Goal: Transaction & Acquisition: Purchase product/service

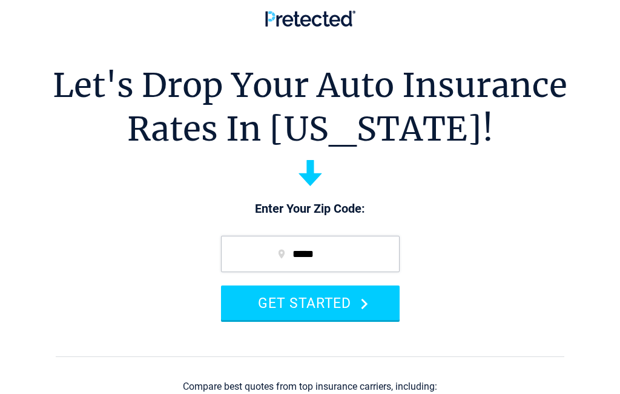
click at [344, 311] on button "GET STARTED" at bounding box center [310, 302] width 179 height 35
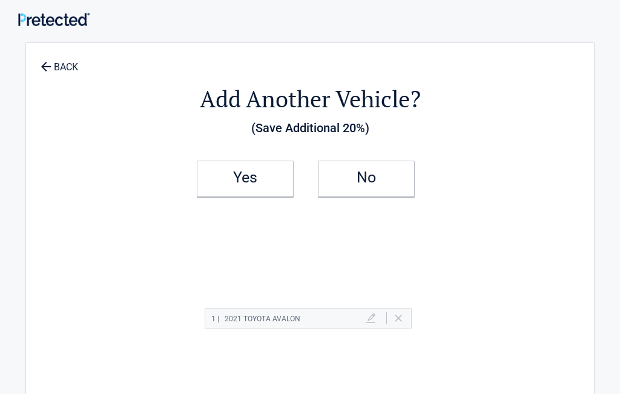
scroll to position [28, 0]
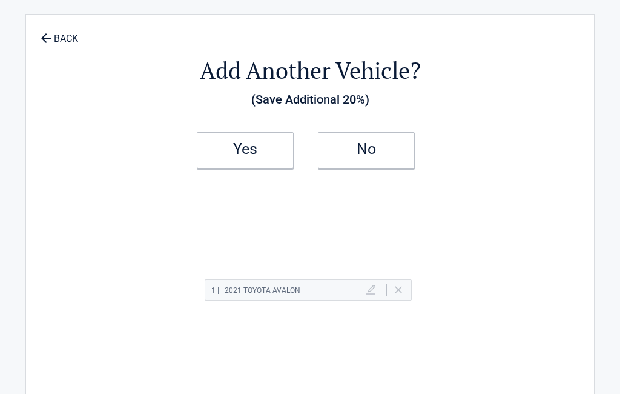
click at [404, 285] on div "1 | 2021 TOYOTA AVALON Delete" at bounding box center [308, 289] width 207 height 21
click at [398, 302] on div "1 | 2021 TOYOTA AVALON Delete" at bounding box center [310, 296] width 435 height 70
click at [405, 299] on div "1 | 2021 TOYOTA AVALON Delete" at bounding box center [308, 289] width 207 height 21
click at [408, 297] on div "1 | 2021 TOYOTA AVALON Delete" at bounding box center [308, 289] width 207 height 21
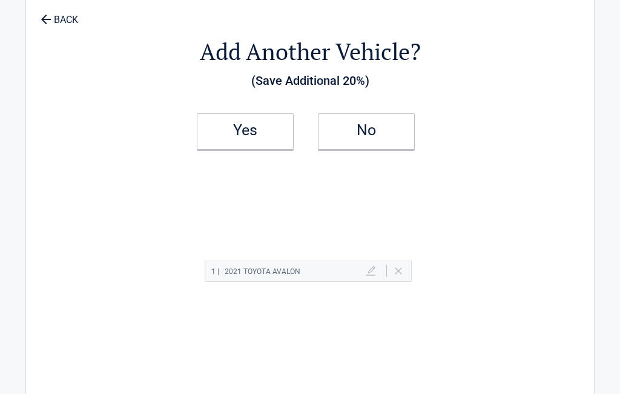
scroll to position [0, 0]
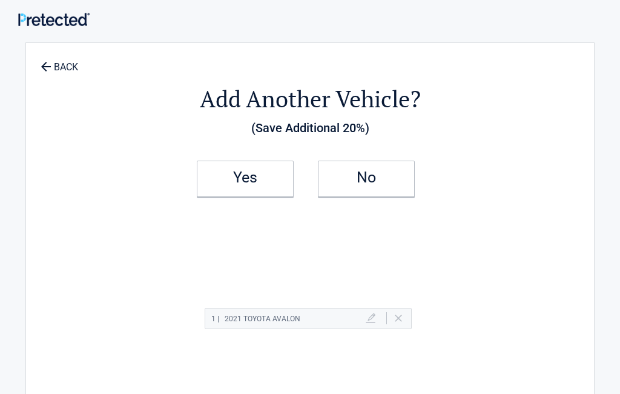
click at [378, 173] on h2 "No" at bounding box center [366, 177] width 71 height 8
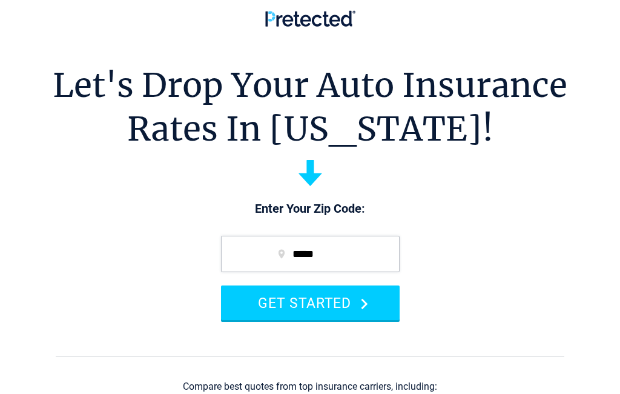
click at [327, 304] on button "GET STARTED" at bounding box center [310, 302] width 179 height 35
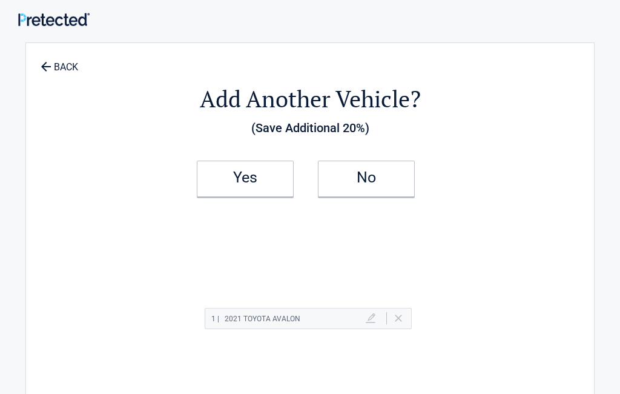
click at [394, 334] on div "1 | 2021 TOYOTA AVALON Delete" at bounding box center [310, 324] width 435 height 70
click at [408, 316] on div "1 | 2021 TOYOTA AVALON Delete" at bounding box center [308, 318] width 207 height 21
click at [408, 321] on div "1 | 2021 TOYOTA AVALON Delete" at bounding box center [308, 318] width 207 height 21
click at [372, 322] on link at bounding box center [371, 318] width 10 height 10
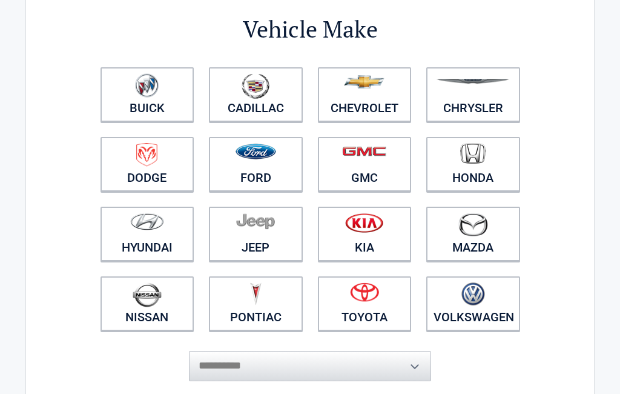
scroll to position [114, 0]
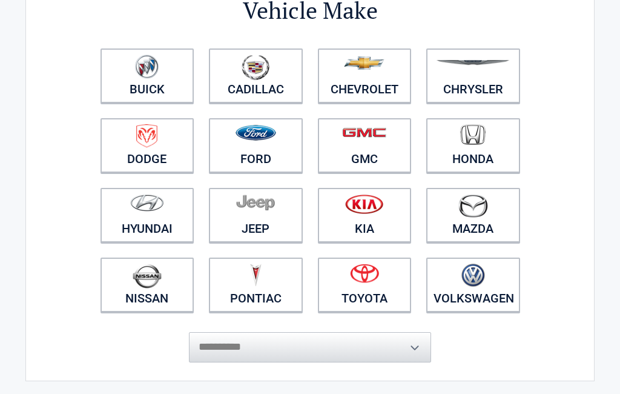
click at [361, 295] on link "Toyota" at bounding box center [365, 284] width 94 height 54
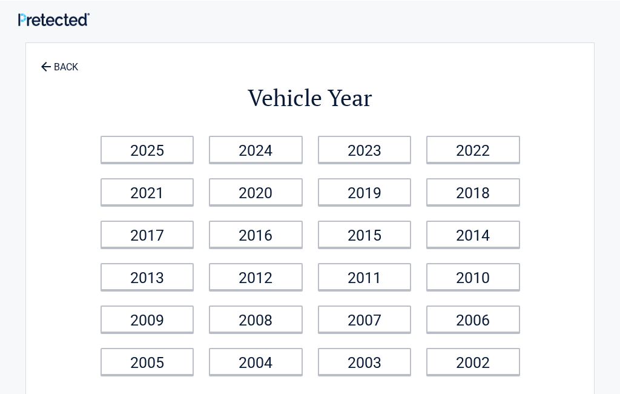
scroll to position [0, 0]
click at [185, 324] on link "2009" at bounding box center [148, 318] width 94 height 27
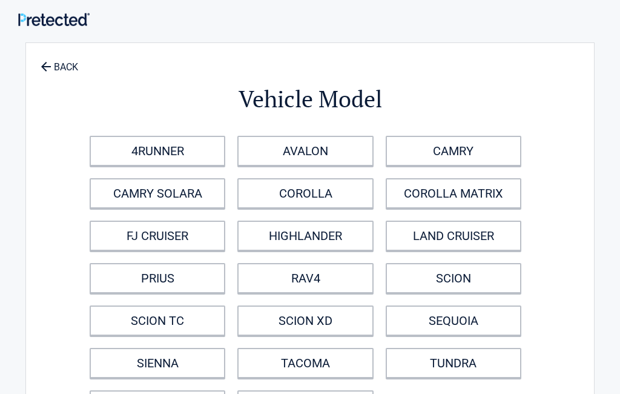
click at [354, 279] on link "RAV4" at bounding box center [305, 278] width 136 height 30
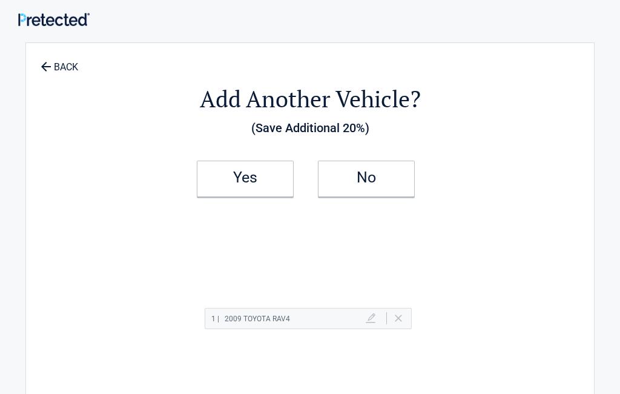
click at [408, 181] on link "No" at bounding box center [366, 178] width 97 height 36
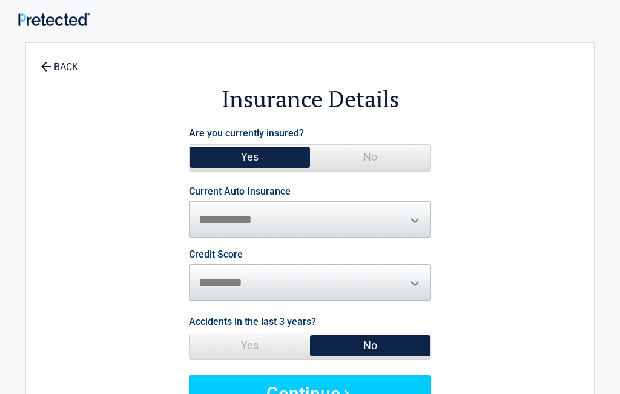
click at [39, 61] on icon at bounding box center [45, 65] width 13 height 13
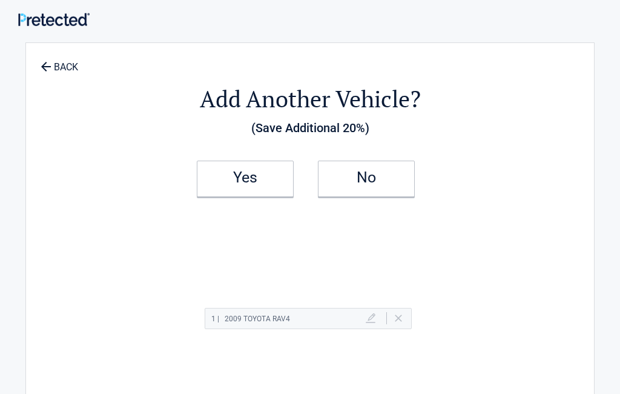
click at [265, 177] on h2 "Yes" at bounding box center [245, 177] width 71 height 8
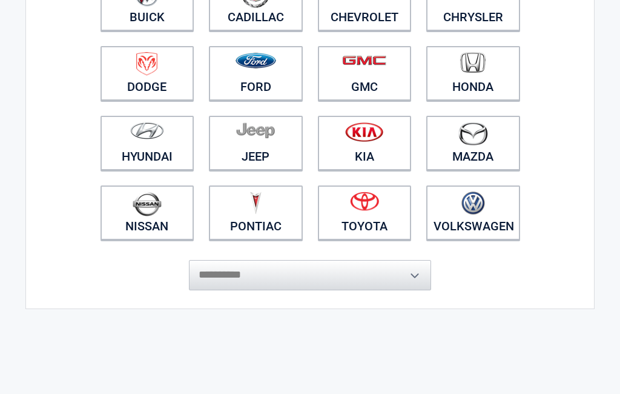
scroll to position [228, 0]
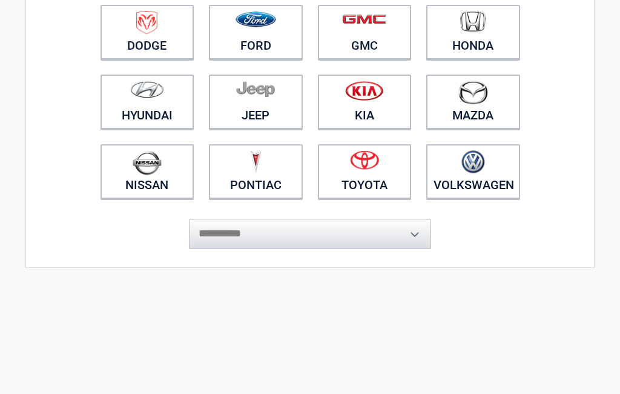
click at [366, 177] on link "Toyota" at bounding box center [365, 171] width 94 height 54
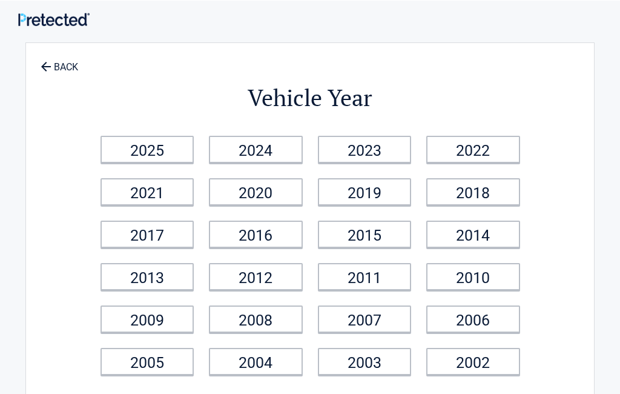
scroll to position [0, 0]
click at [166, 200] on link "2021" at bounding box center [148, 191] width 94 height 27
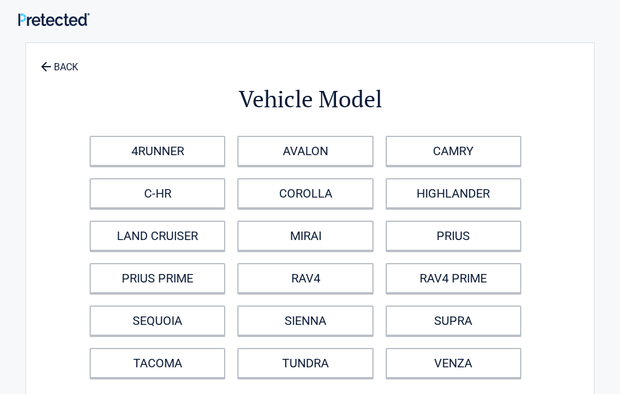
click at [338, 276] on link "RAV4" at bounding box center [305, 278] width 136 height 30
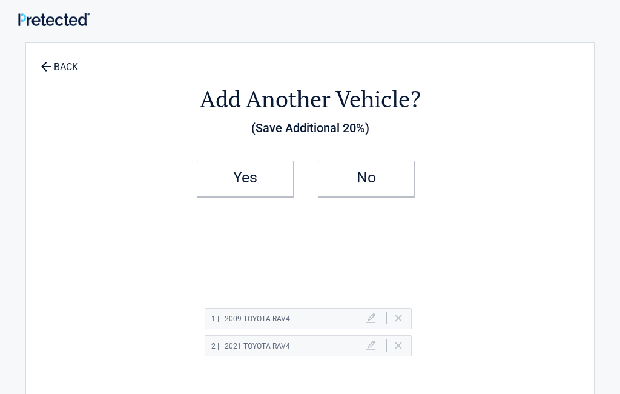
click at [282, 178] on link "Yes" at bounding box center [245, 178] width 97 height 36
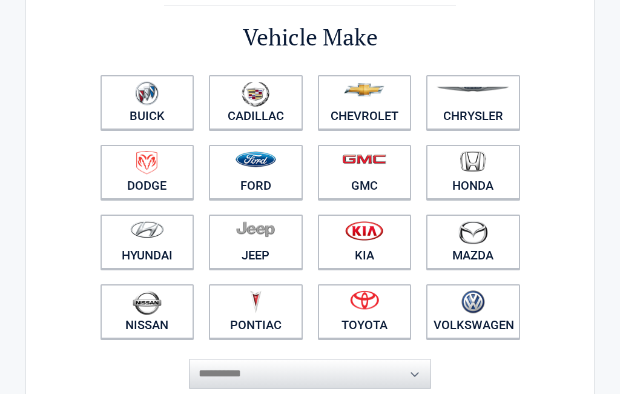
scroll to position [86, 0]
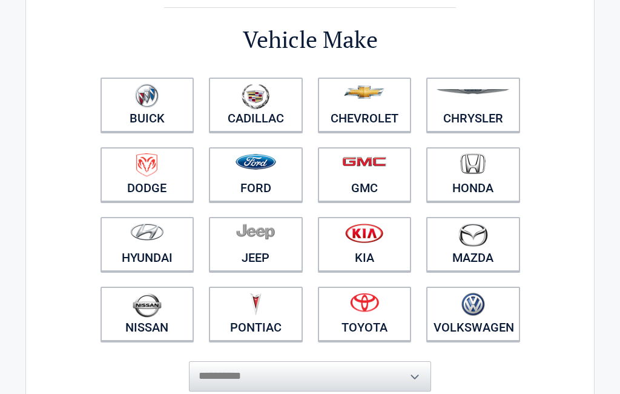
click at [478, 329] on link "Volkswagen" at bounding box center [473, 313] width 94 height 54
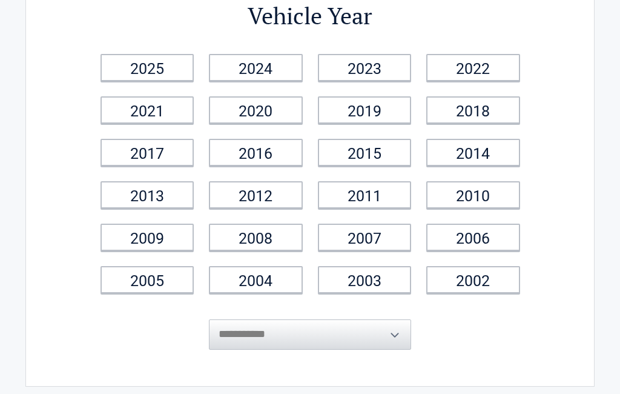
scroll to position [0, 0]
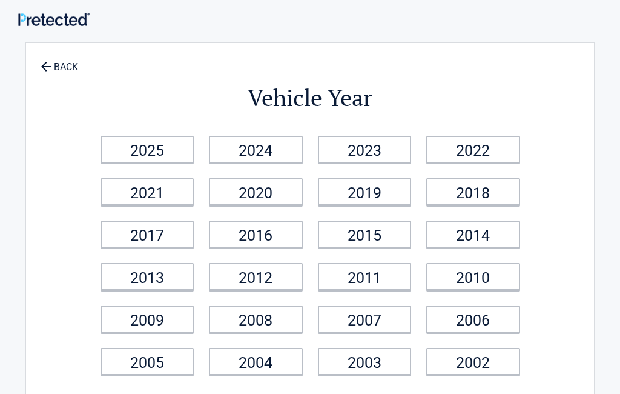
click at [285, 153] on link "2024" at bounding box center [256, 149] width 94 height 27
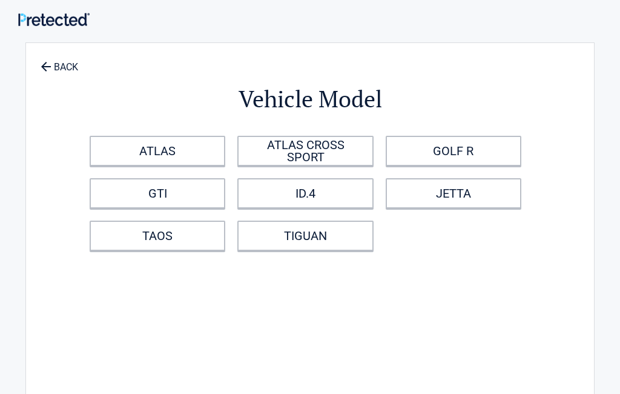
click at [111, 147] on link "ATLAS" at bounding box center [158, 151] width 136 height 30
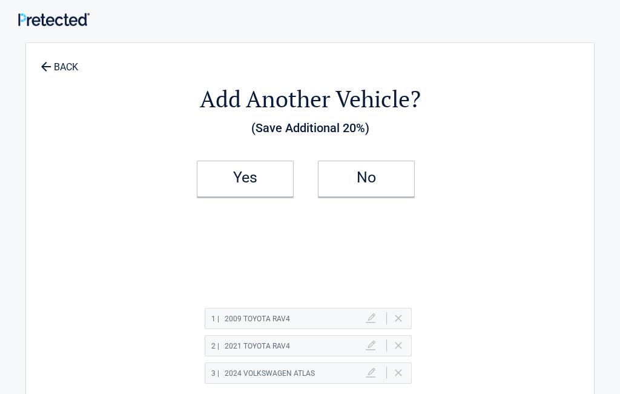
click at [217, 181] on h2 "Yes" at bounding box center [245, 177] width 71 height 8
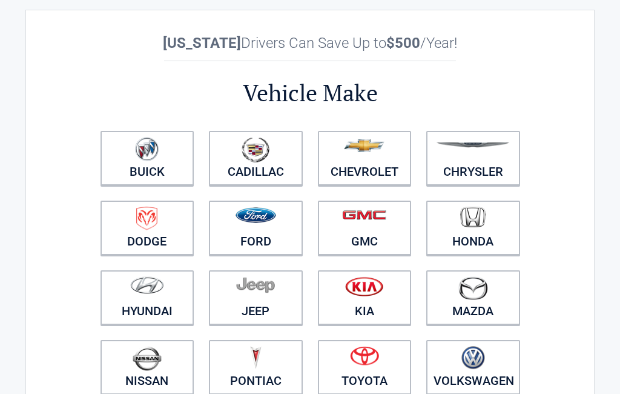
scroll to position [33, 0]
click at [378, 364] on img at bounding box center [364, 355] width 29 height 19
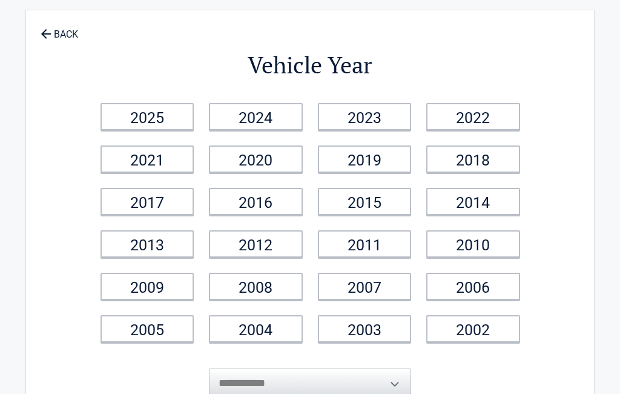
click at [230, 153] on link "2020" at bounding box center [256, 158] width 94 height 27
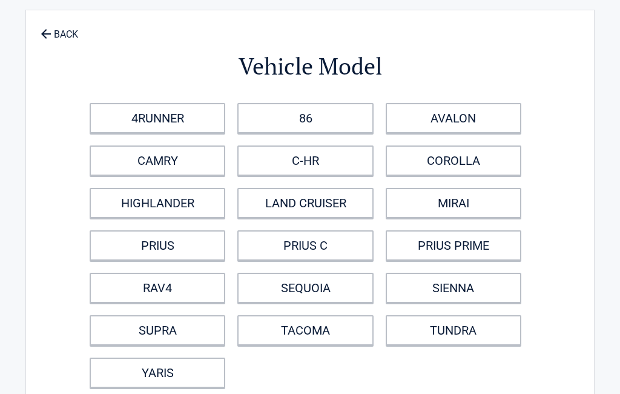
click at [348, 342] on link "TACOMA" at bounding box center [305, 330] width 136 height 30
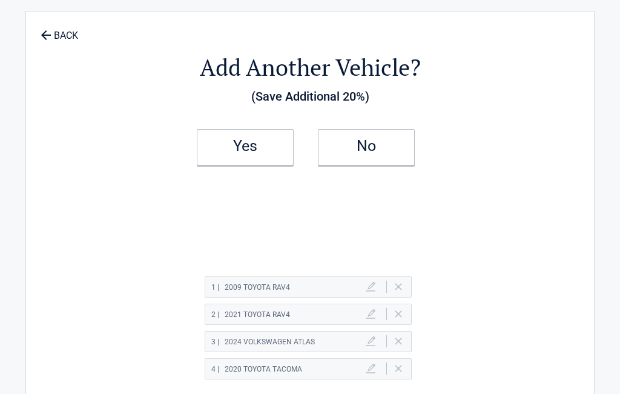
scroll to position [27, 0]
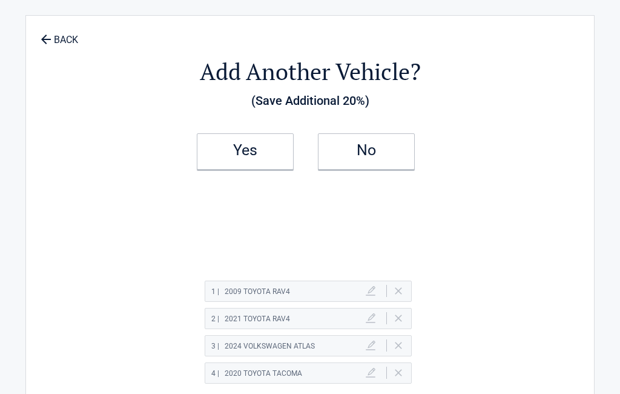
click at [394, 154] on h2 "No" at bounding box center [366, 150] width 71 height 8
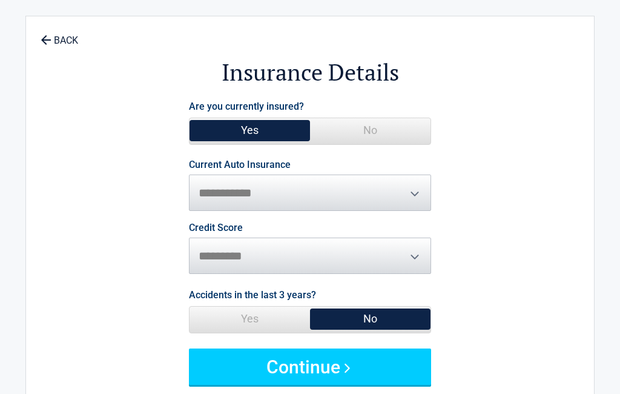
scroll to position [58, 0]
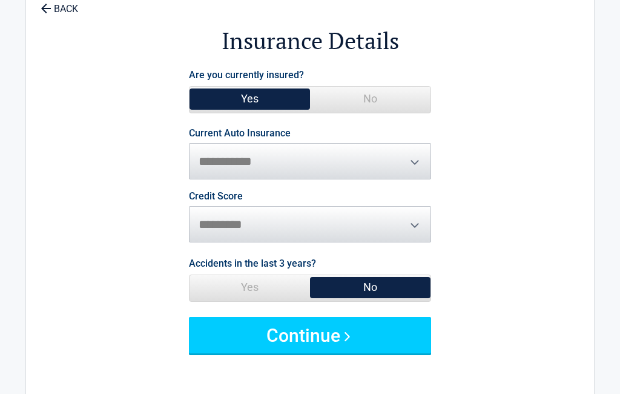
click at [378, 348] on button "Continue" at bounding box center [310, 335] width 242 height 36
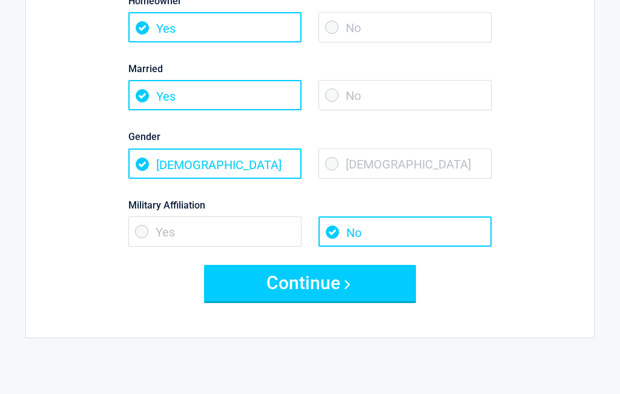
scroll to position [163, 0]
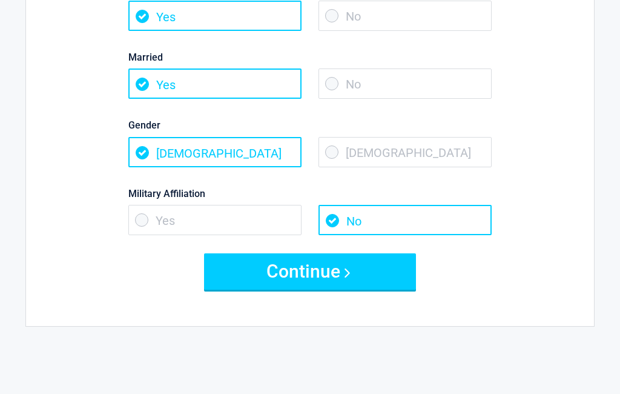
click at [205, 266] on button "Continue" at bounding box center [310, 271] width 212 height 36
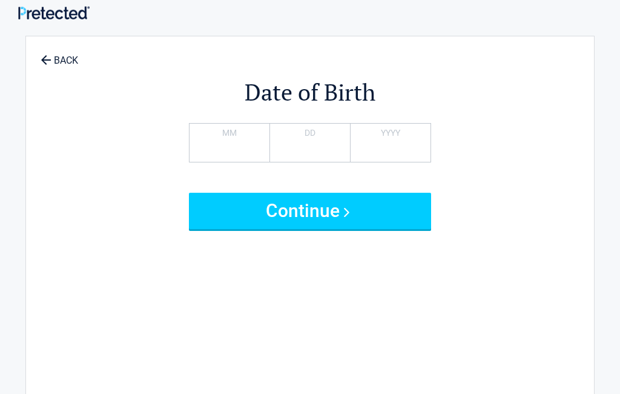
scroll to position [0, 0]
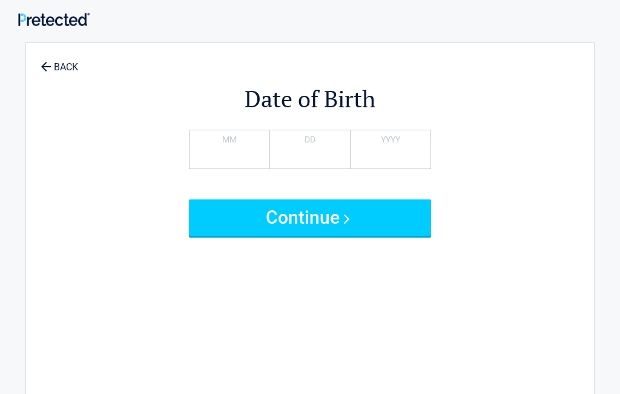
click at [208, 217] on button "Continue" at bounding box center [310, 217] width 242 height 36
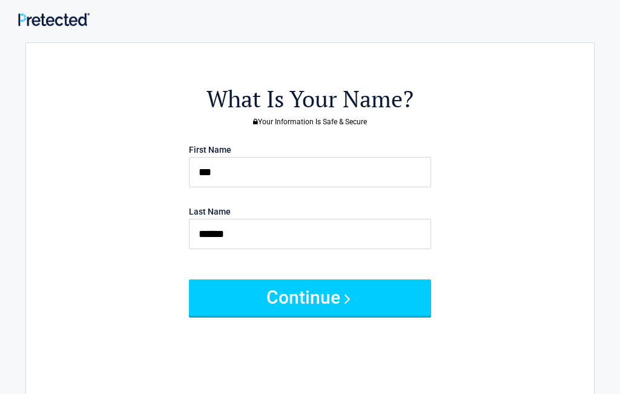
click at [205, 280] on button "Continue" at bounding box center [310, 297] width 242 height 36
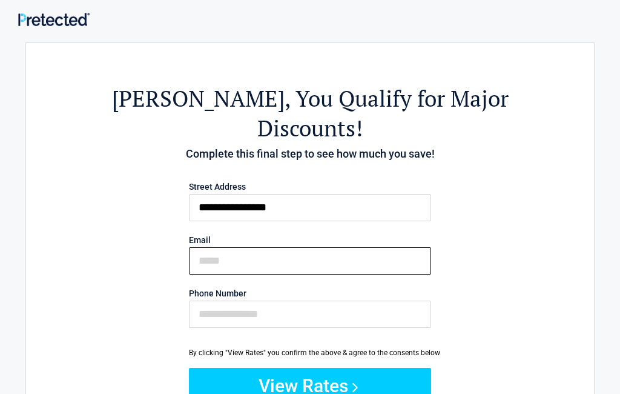
click at [196, 247] on input "Email" at bounding box center [310, 260] width 242 height 27
type input "**********"
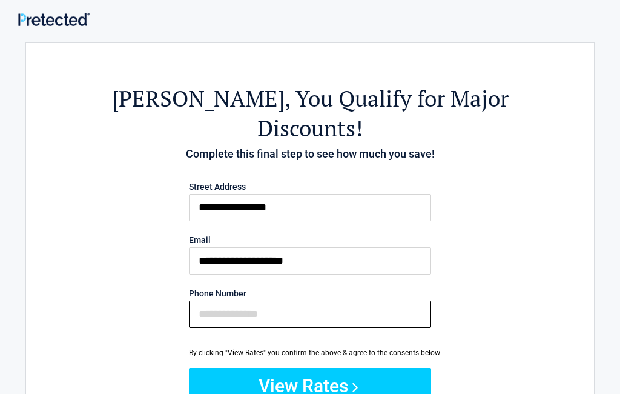
click at [232, 300] on input "Phone Number" at bounding box center [310, 313] width 242 height 27
type input "**********"
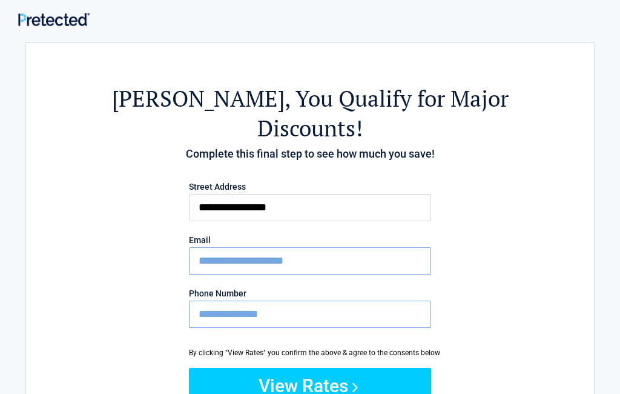
click at [354, 368] on button "View Rates" at bounding box center [310, 386] width 242 height 36
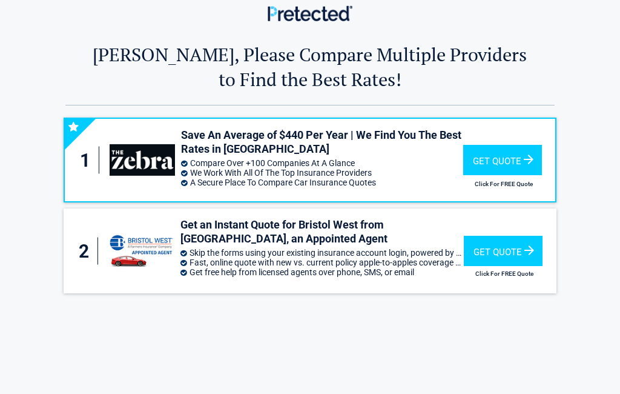
click at [522, 162] on div "Get Quote" at bounding box center [502, 160] width 79 height 30
